Goal: Task Accomplishment & Management: Manage account settings

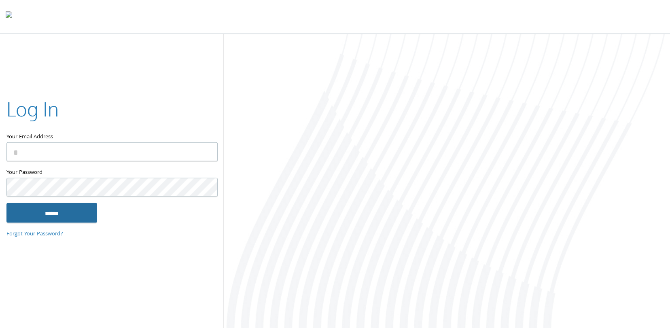
type input "**********"
click at [57, 218] on input "******" at bounding box center [51, 212] width 91 height 19
type input "**********"
click at [62, 214] on input "******" at bounding box center [51, 212] width 91 height 19
